Goal: Navigation & Orientation: Locate item on page

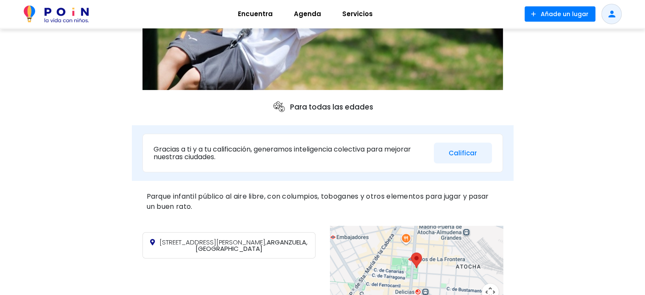
scroll to position [212, 0]
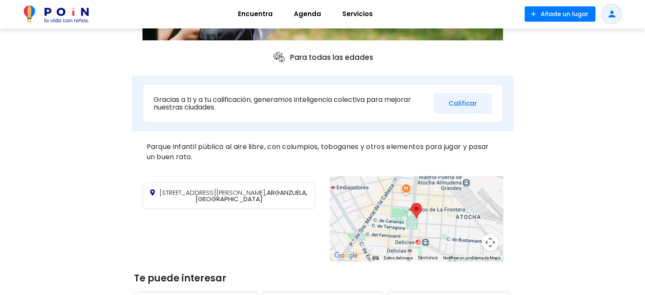
click at [419, 230] on div at bounding box center [416, 218] width 173 height 85
click at [419, 221] on div at bounding box center [416, 218] width 173 height 85
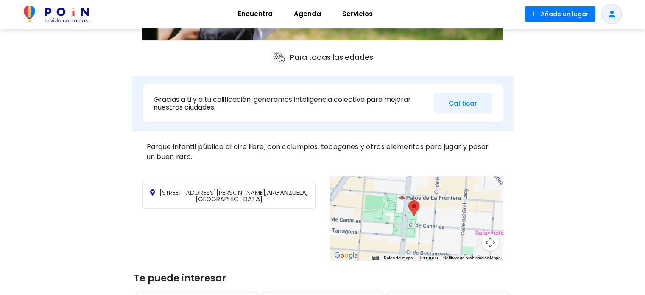
click at [437, 227] on div at bounding box center [416, 218] width 173 height 85
click at [436, 227] on div at bounding box center [416, 218] width 173 height 85
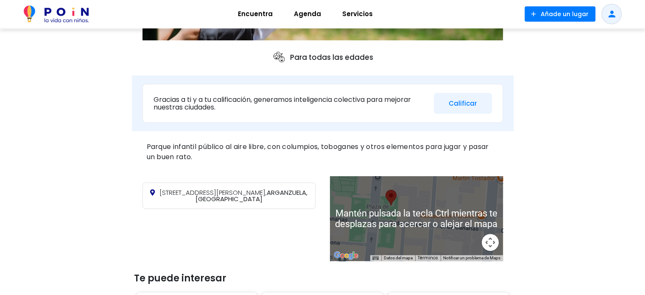
click at [555, 213] on div "< Lugares / Naturaleza con niños [GEOGRAPHIC_DATA][PERSON_NAME] 3 Parques infan…" at bounding box center [322, 181] width 645 height 731
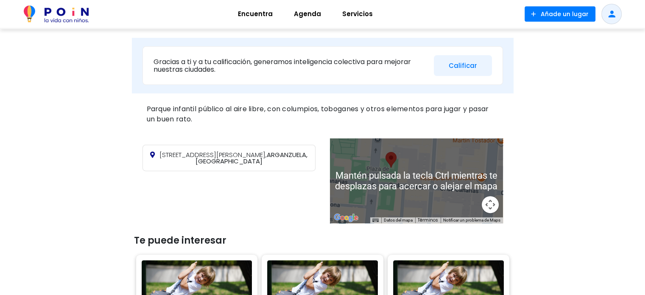
scroll to position [255, 0]
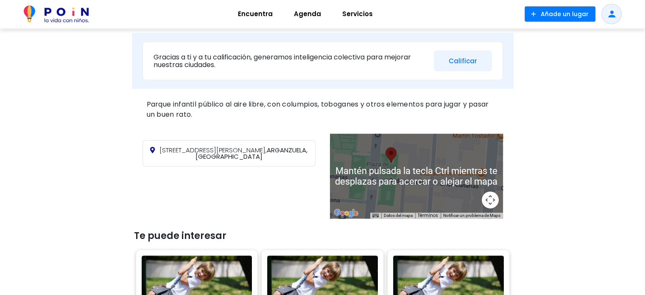
click at [411, 195] on div at bounding box center [416, 176] width 173 height 85
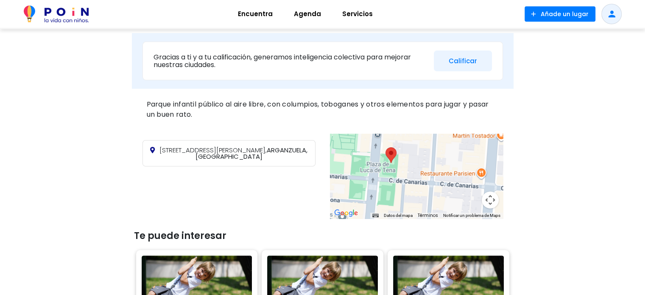
click at [406, 187] on div at bounding box center [416, 176] width 173 height 85
click at [406, 186] on div at bounding box center [416, 176] width 173 height 85
click at [488, 202] on button "Controles de visualización del mapa" at bounding box center [490, 199] width 17 height 17
click at [486, 199] on button "Controles de visualización del mapa" at bounding box center [490, 199] width 17 height 17
click at [486, 198] on button "Controles de visualización del mapa" at bounding box center [490, 199] width 17 height 17
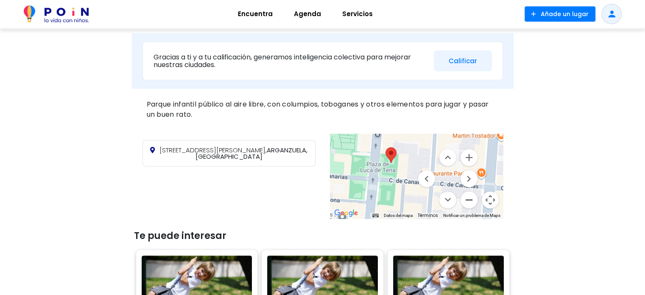
click at [471, 198] on button "Reducir" at bounding box center [469, 199] width 17 height 17
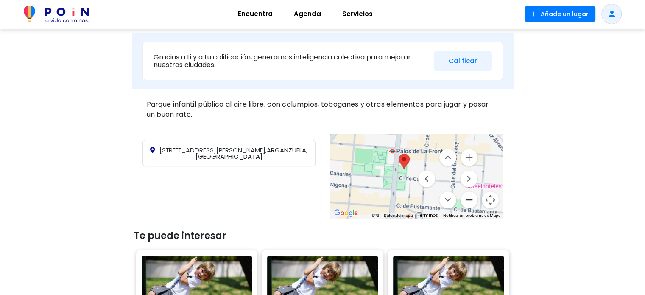
click at [471, 198] on button "Reducir" at bounding box center [469, 199] width 17 height 17
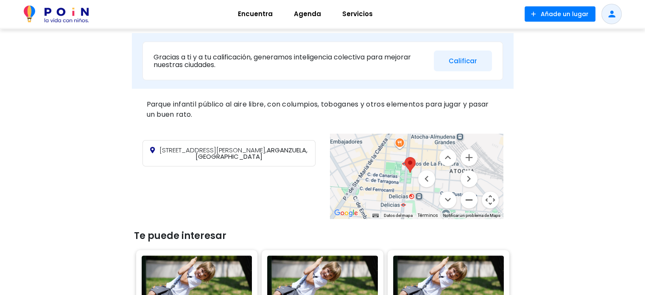
click at [471, 198] on button "Reducir" at bounding box center [469, 199] width 17 height 17
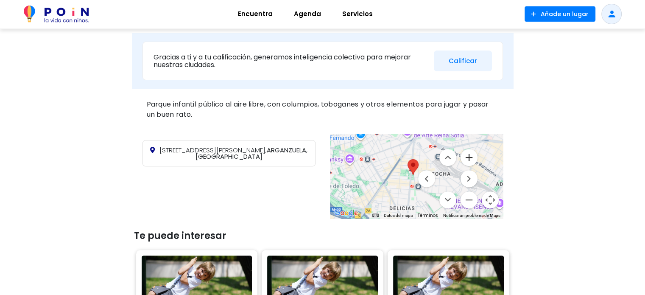
click at [468, 157] on button "Ampliar" at bounding box center [469, 157] width 17 height 17
